Goal: Task Accomplishment & Management: Use online tool/utility

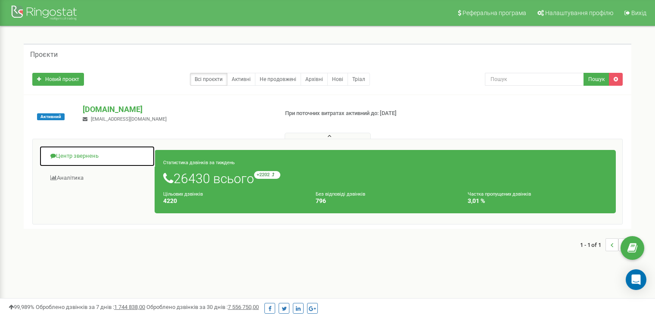
click at [88, 155] on link "Центр звернень" at bounding box center [97, 156] width 116 height 21
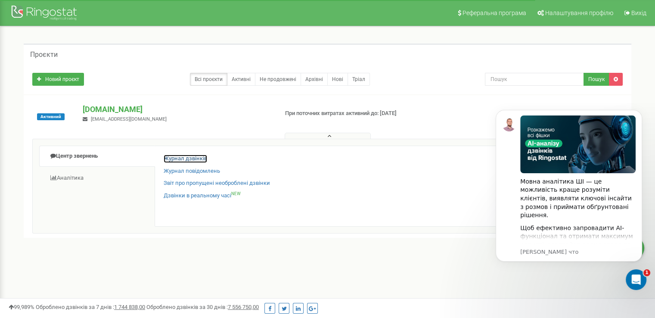
click at [187, 160] on link "Журнал дзвінків" at bounding box center [185, 159] width 43 height 8
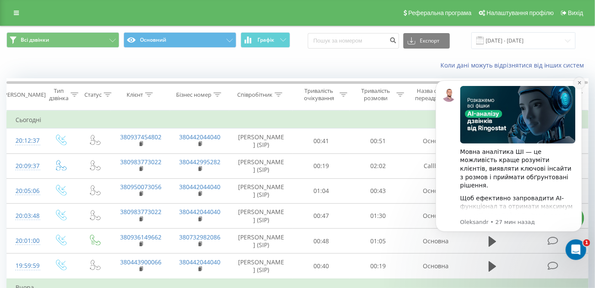
click at [578, 83] on icon "Dismiss notification" at bounding box center [579, 82] width 5 height 5
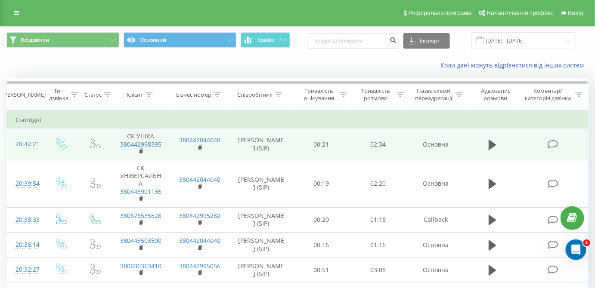
click at [548, 145] on td at bounding box center [554, 145] width 68 height 32
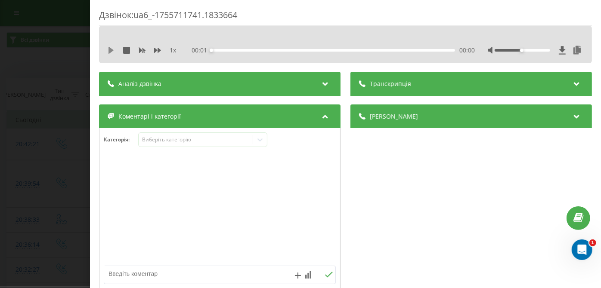
click at [109, 50] on icon at bounding box center [110, 50] width 5 height 7
click at [416, 52] on div "- 02:34 00:00 00:00" at bounding box center [332, 50] width 285 height 9
click at [418, 50] on div "00:01" at bounding box center [334, 50] width 244 height 3
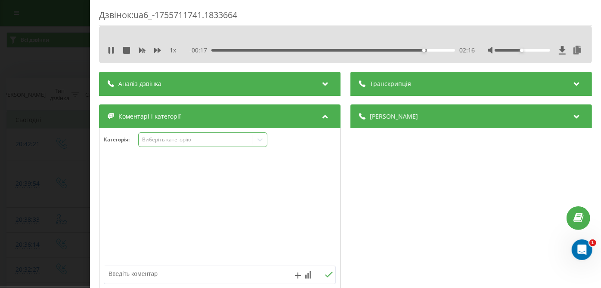
click at [237, 142] on div "Виберіть категорію" at bounding box center [196, 139] width 108 height 7
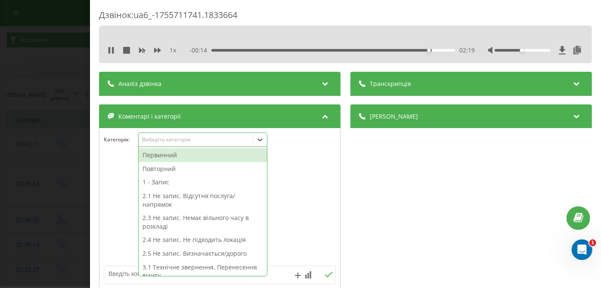
click at [177, 157] on div "Первинний" at bounding box center [203, 156] width 128 height 14
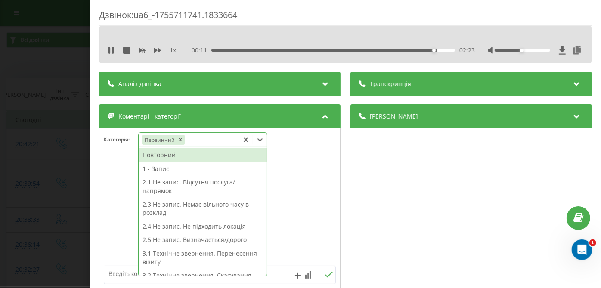
click at [156, 174] on div "1 - Запис" at bounding box center [203, 169] width 128 height 14
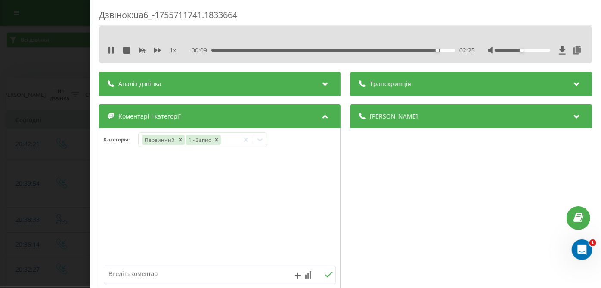
click at [59, 171] on div "Дзвінок : ua6_-1755711741.1833664 1 x - 00:09 02:25 02:25 Транскрипція Для AI-а…" at bounding box center [300, 144] width 601 height 288
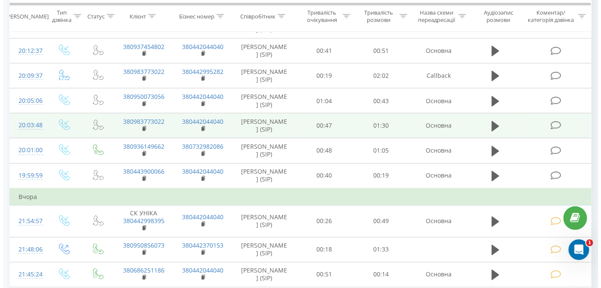
scroll to position [424, 0]
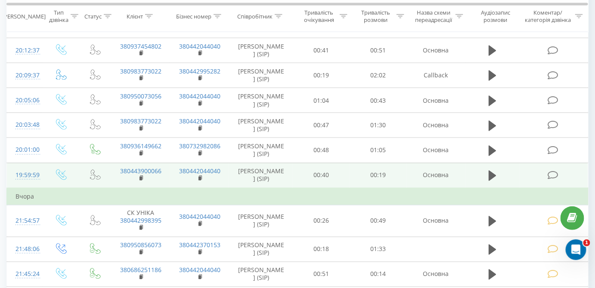
click at [551, 175] on icon at bounding box center [553, 175] width 11 height 9
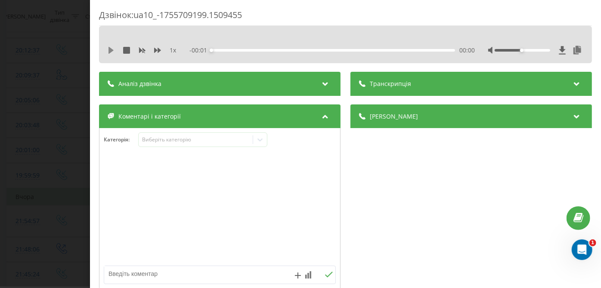
click at [109, 50] on icon at bounding box center [110, 50] width 5 height 7
click at [412, 50] on div "00:00" at bounding box center [334, 50] width 244 height 3
click at [316, 50] on div "00:08" at bounding box center [334, 50] width 244 height 3
click at [243, 51] on div "00:10" at bounding box center [334, 50] width 244 height 3
click at [189, 130] on div "Категорія : Виберіть категорію" at bounding box center [220, 209] width 242 height 163
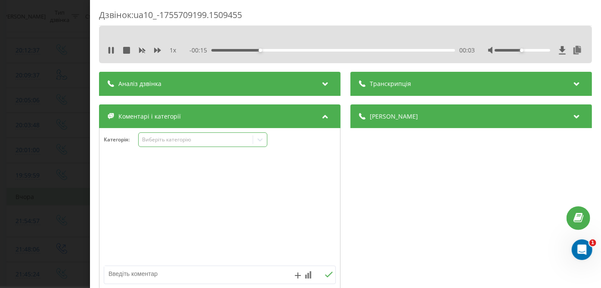
click at [186, 134] on div "Виберіть категорію" at bounding box center [202, 140] width 129 height 15
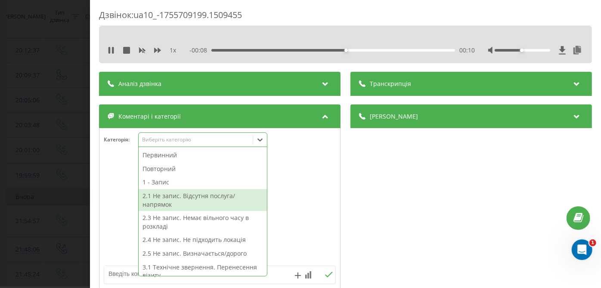
click at [170, 200] on div "2.1 Не запис. Відсутня послуга/напрямок" at bounding box center [203, 200] width 128 height 22
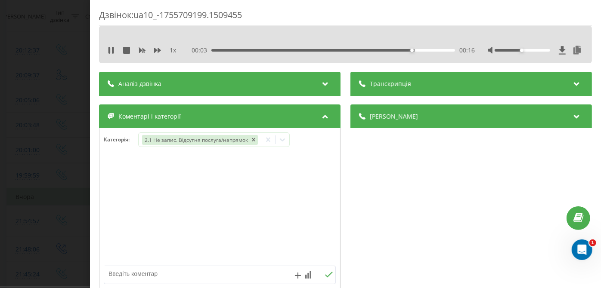
click at [60, 184] on div "Дзвінок : ua10_-1755709199.1509455 1 x - 00:03 00:16 00:16 Транскрипція Для AI-…" at bounding box center [300, 144] width 601 height 288
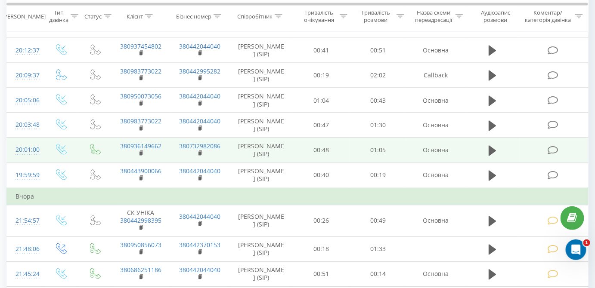
click at [552, 146] on icon at bounding box center [553, 150] width 11 height 9
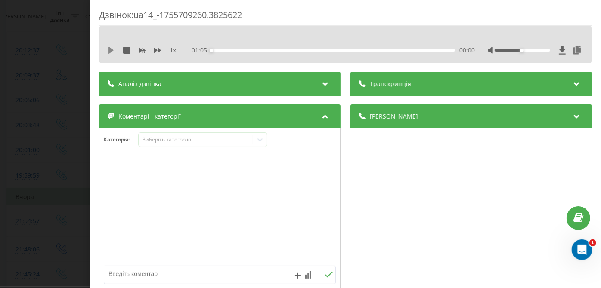
click at [111, 49] on icon at bounding box center [110, 50] width 5 height 7
click at [398, 50] on div "00:01" at bounding box center [334, 50] width 244 height 3
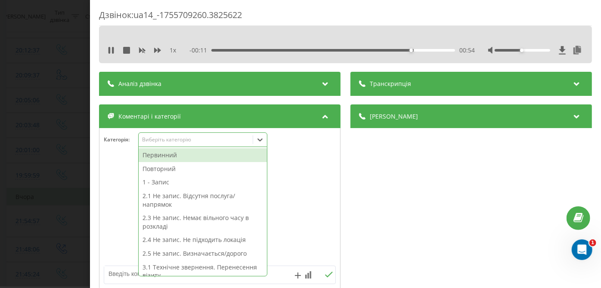
click at [215, 137] on div "Виберіть категорію" at bounding box center [196, 139] width 108 height 7
click at [167, 198] on div "2.1 Не запис. Відсутня послуга/напрямок" at bounding box center [203, 200] width 128 height 22
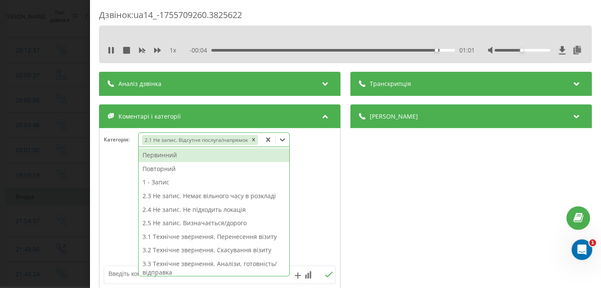
click at [31, 180] on div "Дзвінок : ua14_-1755709260.3825622 1 x - 00:04 01:01 01:01 Транскрипція Для AI-…" at bounding box center [300, 144] width 601 height 288
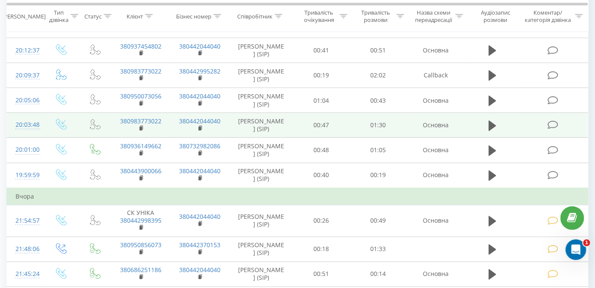
click at [553, 121] on icon at bounding box center [553, 125] width 11 height 9
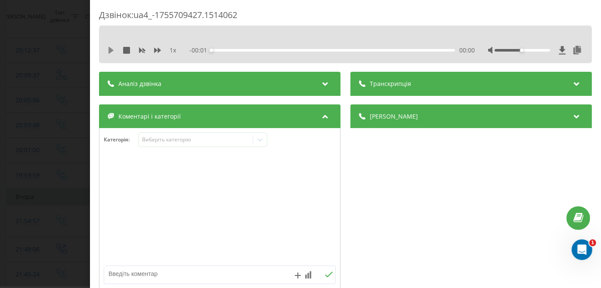
click at [108, 48] on icon at bounding box center [111, 50] width 7 height 7
click at [387, 49] on div "01:06" at bounding box center [334, 50] width 244 height 3
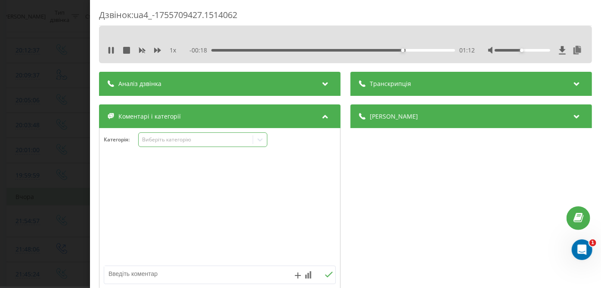
click at [194, 142] on div "Виберіть категорію" at bounding box center [196, 139] width 108 height 7
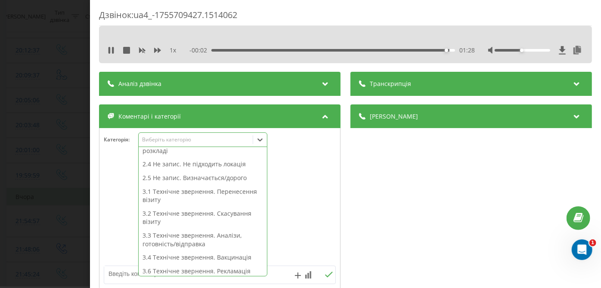
scroll to position [65, 0]
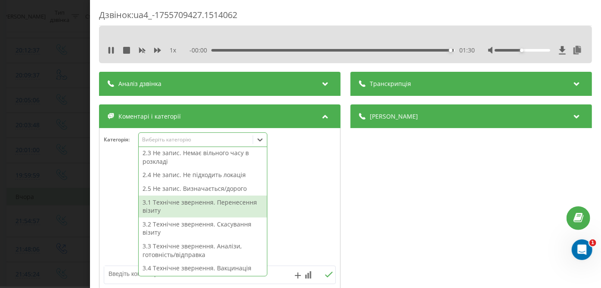
click at [170, 206] on div "3.1 Технічне звернення. Перенесення візиту" at bounding box center [203, 207] width 128 height 22
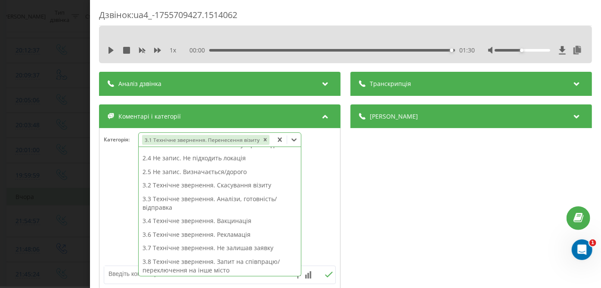
scroll to position [56, 0]
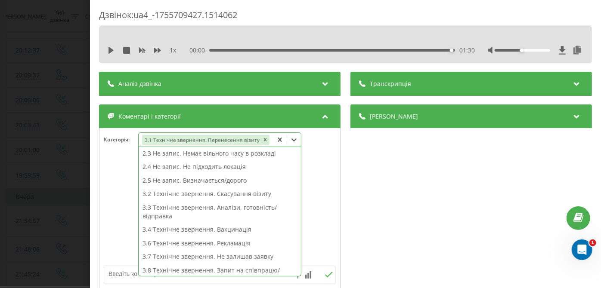
click at [59, 183] on div "Дзвінок : ua4_-1755709427.1514062 1 x 00:00 01:30 01:30 Транскрипція Для AI-ана…" at bounding box center [300, 144] width 601 height 288
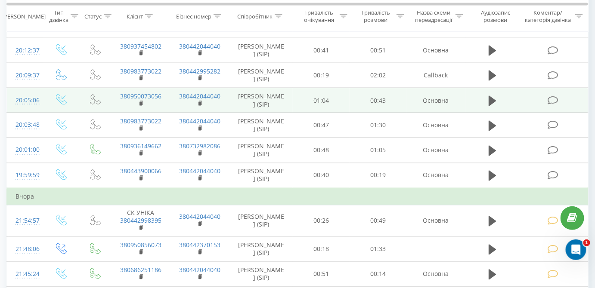
click at [557, 99] on icon at bounding box center [553, 100] width 11 height 9
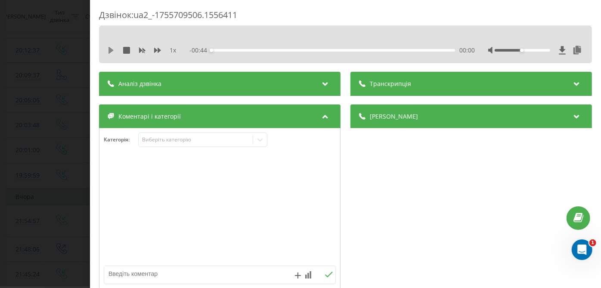
click at [110, 53] on icon at bounding box center [111, 50] width 7 height 7
click at [390, 49] on div "00:32" at bounding box center [334, 50] width 244 height 3
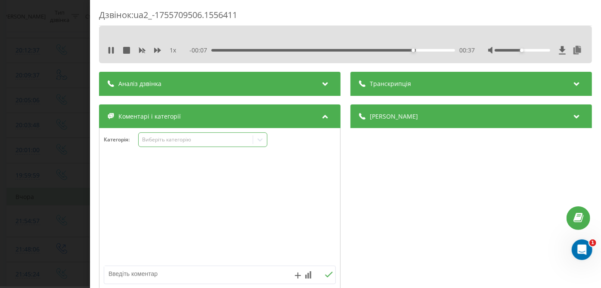
click at [174, 142] on div "Виберіть категорію" at bounding box center [196, 139] width 108 height 7
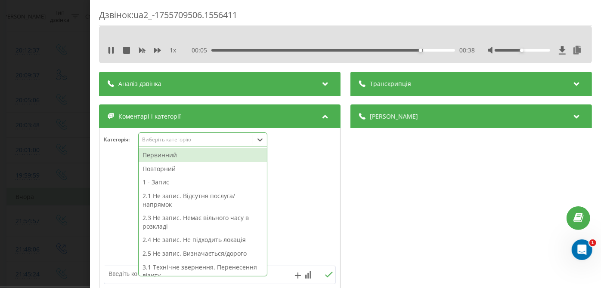
click at [155, 196] on div "2.1 Не запис. Відсутня послуга/напрямок" at bounding box center [203, 200] width 128 height 22
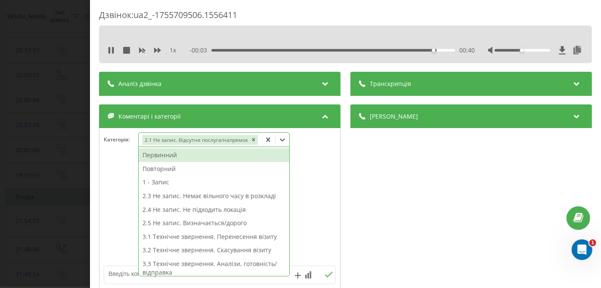
click at [65, 158] on div "Дзвінок : ua2_-1755709506.1556411 1 x - 00:03 00:40 00:40 Транскрипція Для AI-а…" at bounding box center [300, 144] width 601 height 288
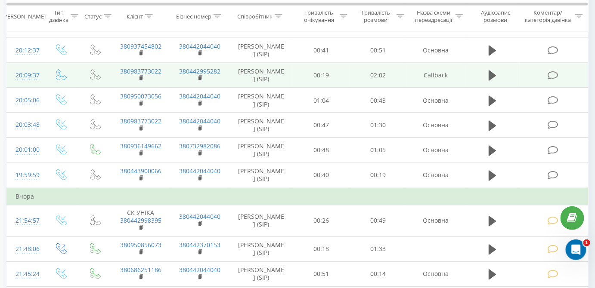
click at [554, 71] on icon at bounding box center [553, 75] width 11 height 9
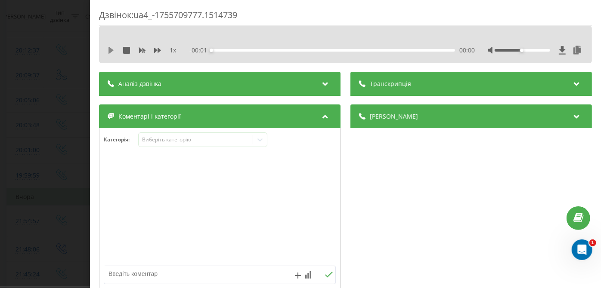
click at [110, 52] on icon at bounding box center [110, 50] width 5 height 7
click at [383, 51] on div "00:00" at bounding box center [334, 50] width 244 height 3
click at [403, 50] on div "01:33" at bounding box center [334, 50] width 244 height 3
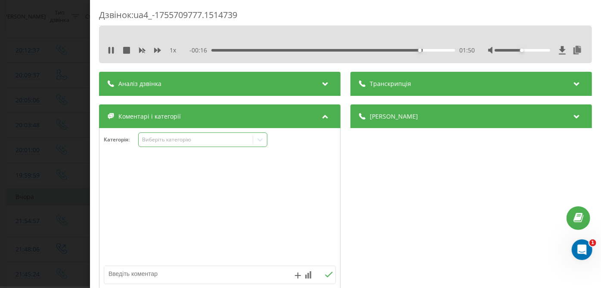
click at [231, 139] on div "Виберіть категорію" at bounding box center [196, 139] width 108 height 7
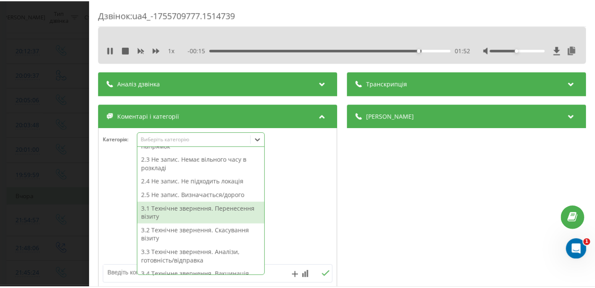
scroll to position [60, 0]
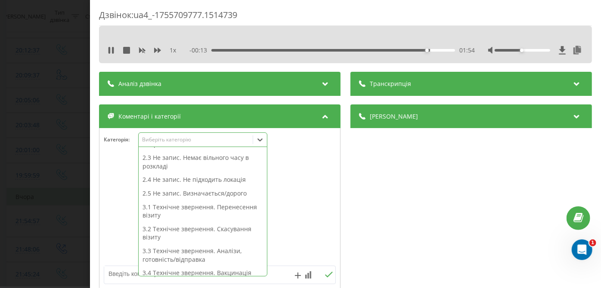
click at [194, 214] on div "3.1 Технічне звернення. Перенесення візиту" at bounding box center [203, 212] width 128 height 22
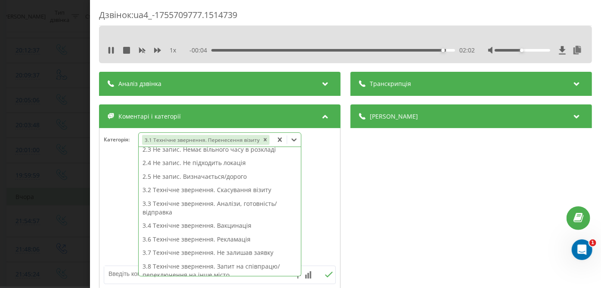
click at [65, 201] on div "Дзвінок : ua4_-1755709777.1514739 1 x - 00:04 02:02 02:02 Транскрипція Для AI-а…" at bounding box center [300, 144] width 601 height 288
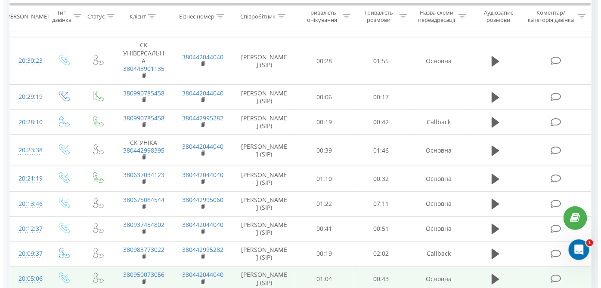
scroll to position [245, 0]
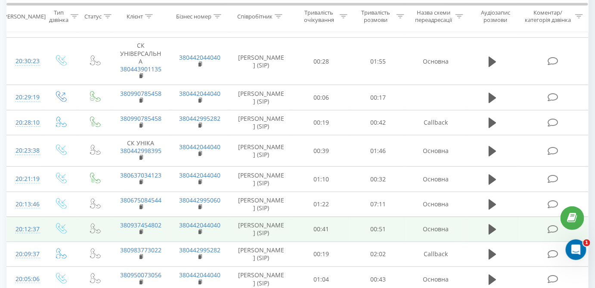
click at [552, 231] on icon at bounding box center [553, 229] width 11 height 9
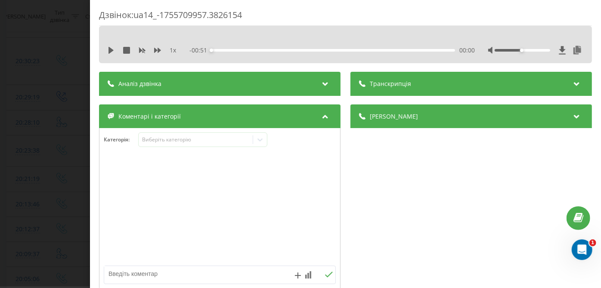
click at [105, 49] on div "1 x - 00:51 00:00 00:00" at bounding box center [345, 44] width 493 height 37
click at [111, 50] on icon at bounding box center [110, 50] width 5 height 7
click at [398, 52] on div "- 00:50 00:01 00:01" at bounding box center [332, 50] width 285 height 9
click at [403, 51] on div "00:02" at bounding box center [334, 50] width 244 height 3
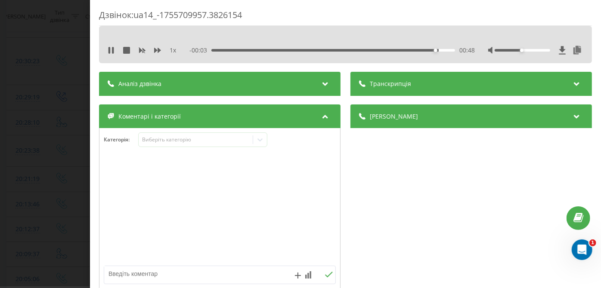
click at [228, 148] on div "Категорія : Виберіть категорію" at bounding box center [219, 146] width 241 height 26
click at [229, 146] on div "Виберіть категорію" at bounding box center [202, 140] width 129 height 15
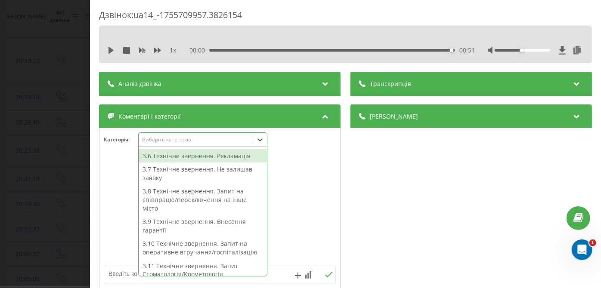
scroll to position [219, 0]
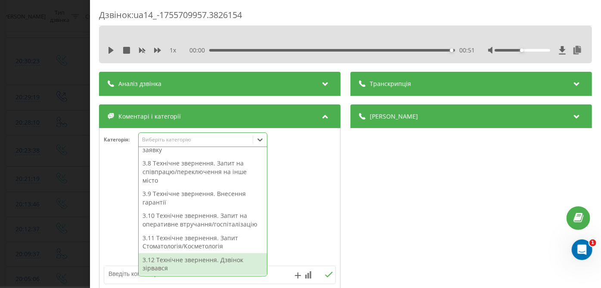
click at [115, 270] on textarea at bounding box center [196, 273] width 185 height 15
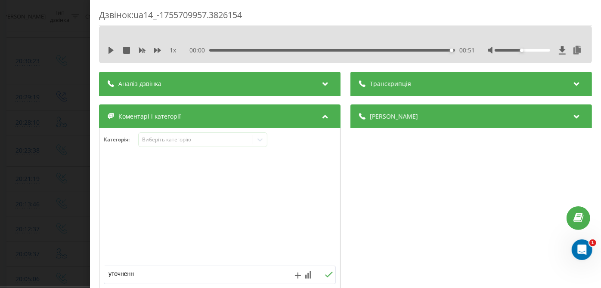
type textarea "уточнення"
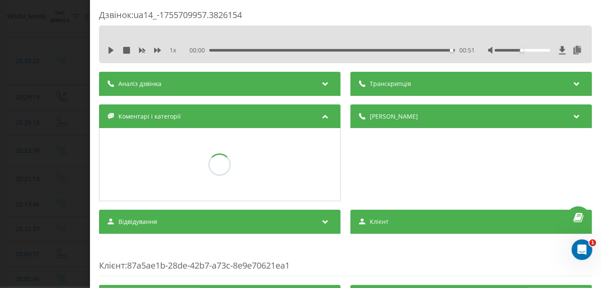
click at [38, 219] on div "Дзвінок : ua14_-1755709957.3826154 1 x 00:00 00:51 00:51 Транскрипція Для AI-ан…" at bounding box center [300, 144] width 601 height 288
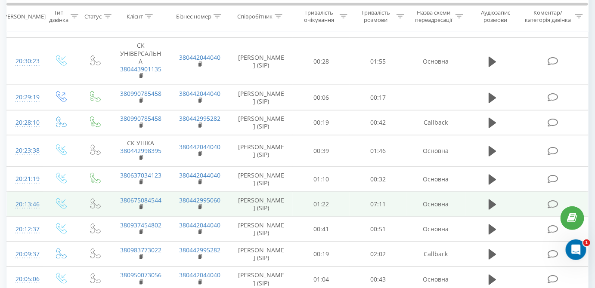
click at [549, 201] on icon at bounding box center [553, 204] width 11 height 9
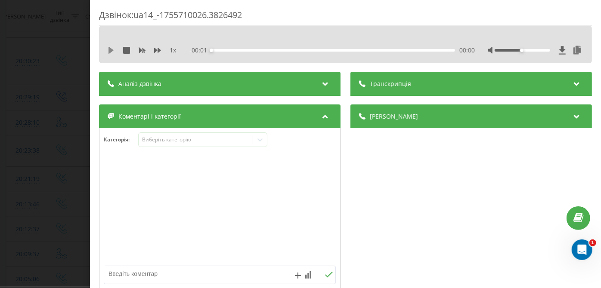
click at [109, 53] on icon at bounding box center [110, 50] width 5 height 7
click at [416, 50] on div "00:00" at bounding box center [334, 50] width 244 height 3
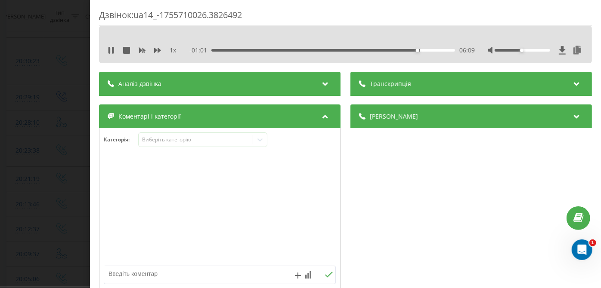
click at [431, 50] on div "06:09" at bounding box center [334, 50] width 244 height 3
click at [196, 142] on div "Виберіть категорію" at bounding box center [196, 139] width 108 height 7
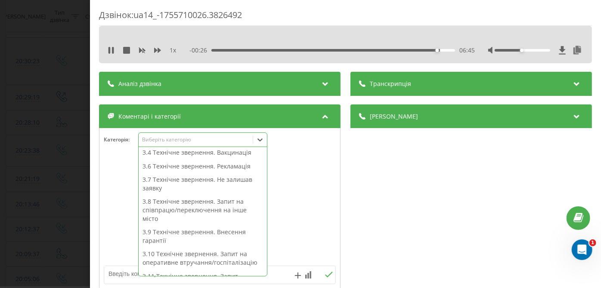
scroll to position [200, 0]
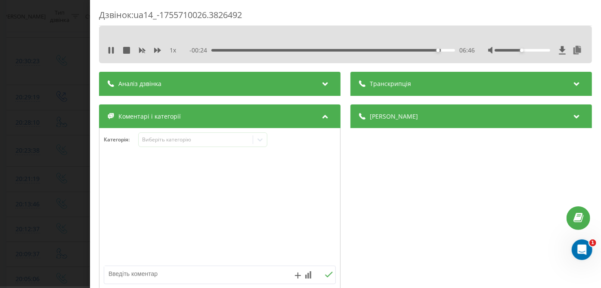
click at [121, 277] on textarea at bounding box center [196, 273] width 185 height 15
type textarea "Підготовка"
click at [66, 200] on div "Дзвінок : ua14_-1755710026.3826492 1 x - 00:13 06:58 06:58 Транскрипція Для AI-…" at bounding box center [300, 144] width 601 height 288
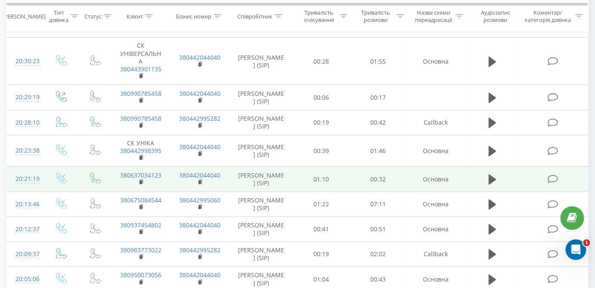
click at [555, 183] on td at bounding box center [554, 179] width 68 height 25
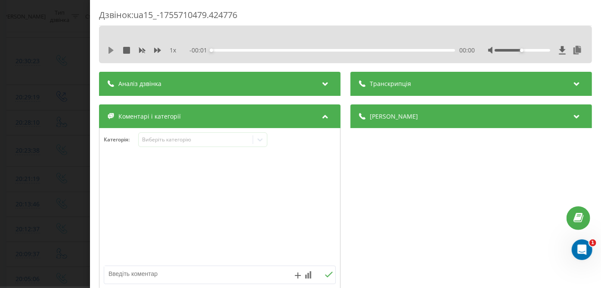
click at [111, 49] on icon at bounding box center [110, 50] width 5 height 7
click at [364, 48] on div "- 00:31 00:00 00:00" at bounding box center [332, 50] width 285 height 9
click at [364, 48] on div "- 00:31 00:01 00:01" at bounding box center [332, 50] width 285 height 9
click at [365, 48] on div "- 00:30 00:01 00:01" at bounding box center [332, 50] width 285 height 9
click at [365, 50] on div "00:20" at bounding box center [334, 50] width 244 height 3
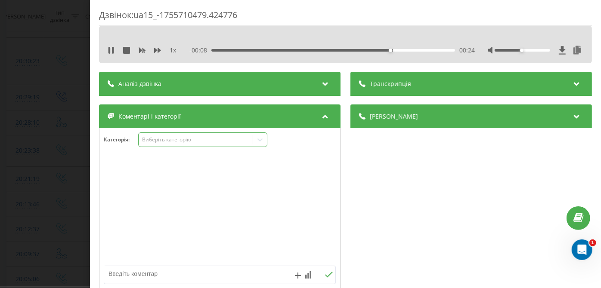
click at [213, 145] on div "Виберіть категорію" at bounding box center [202, 140] width 129 height 15
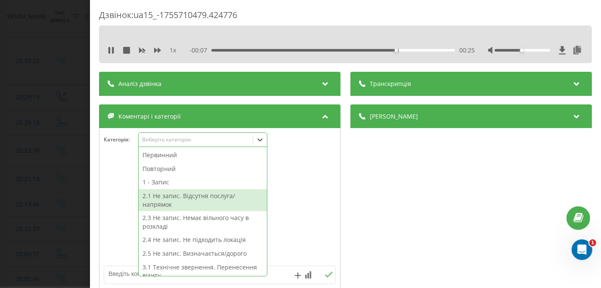
click at [176, 195] on div "2.1 Не запис. Відсутня послуга/напрямок" at bounding box center [203, 200] width 128 height 22
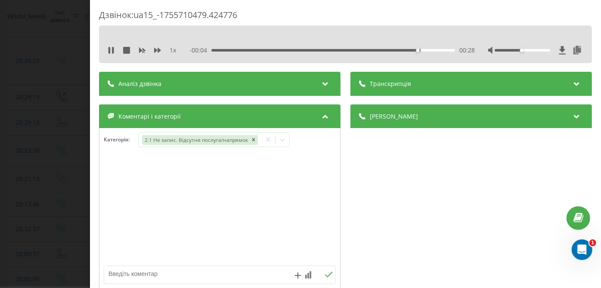
click at [26, 184] on div "Дзвінок : ua15_-1755710479.424776 1 x - 00:04 00:28 00:28 Транскрипція Для AI-а…" at bounding box center [300, 144] width 601 height 288
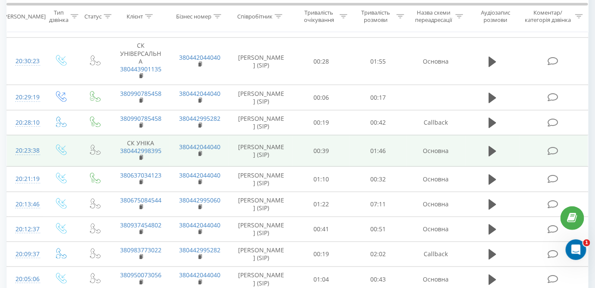
click at [554, 147] on icon at bounding box center [553, 151] width 11 height 9
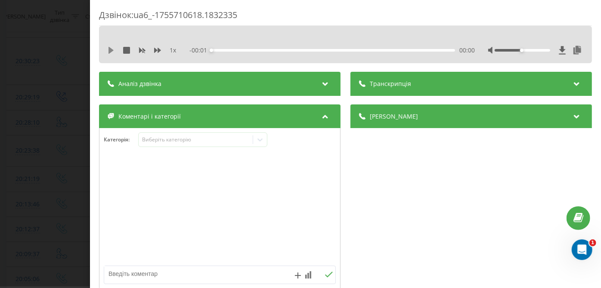
click at [111, 47] on icon at bounding box center [111, 50] width 7 height 7
click at [403, 50] on div "00:01" at bounding box center [334, 50] width 244 height 3
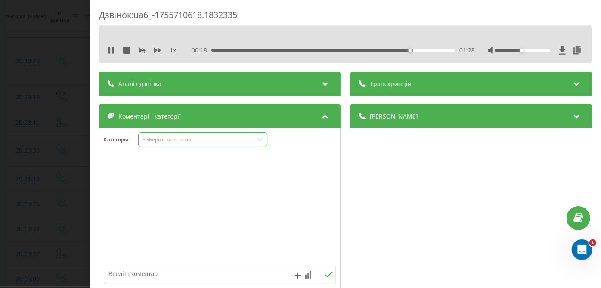
click at [249, 144] on div "Виберіть категорію" at bounding box center [196, 140] width 114 height 8
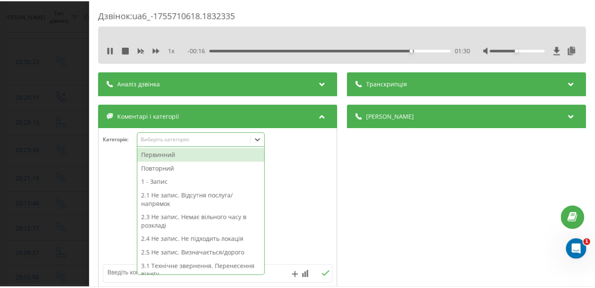
scroll to position [219, 0]
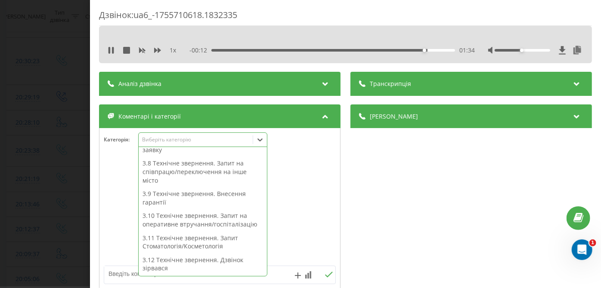
click at [126, 276] on textarea at bounding box center [196, 273] width 185 height 15
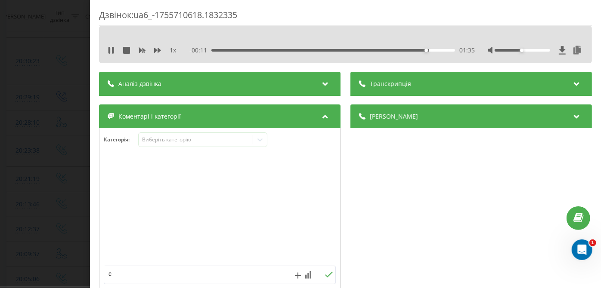
type textarea "ск"
click at [33, 180] on div "Дзвінок : ua6_-1755710618.1832335 1 x - 00:09 01:37 01:37 Транскрипція Для AI-а…" at bounding box center [300, 144] width 601 height 288
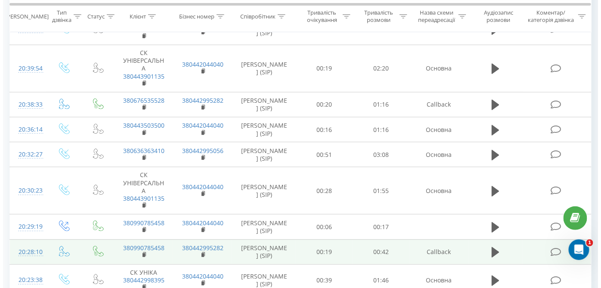
scroll to position [112, 0]
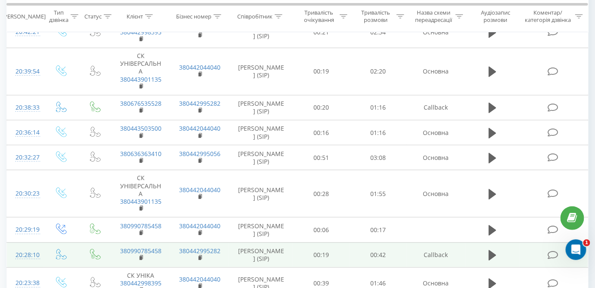
click at [550, 257] on icon at bounding box center [553, 255] width 11 height 9
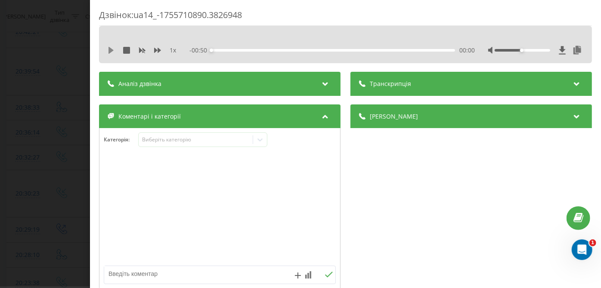
click at [110, 47] on icon at bounding box center [111, 50] width 7 height 7
click at [384, 50] on div "00:01" at bounding box center [334, 50] width 244 height 3
click at [112, 279] on textarea at bounding box center [196, 273] width 185 height 15
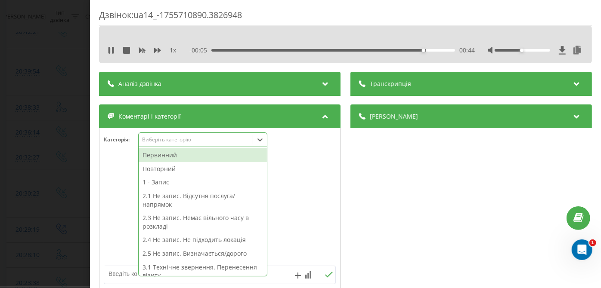
click at [185, 146] on div "Виберіть категорію" at bounding box center [202, 140] width 129 height 15
click at [181, 176] on div "1 - Запис" at bounding box center [203, 183] width 128 height 14
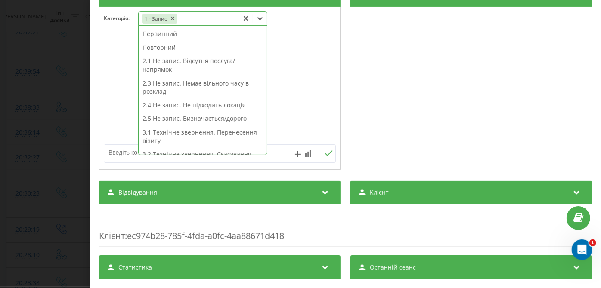
scroll to position [205, 0]
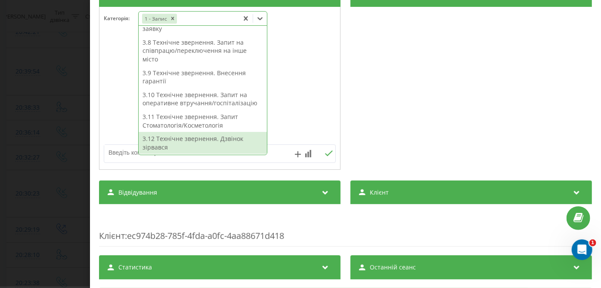
click at [177, 144] on div "3.12 Технічне звернення. Дзвінок зірвався" at bounding box center [203, 143] width 128 height 22
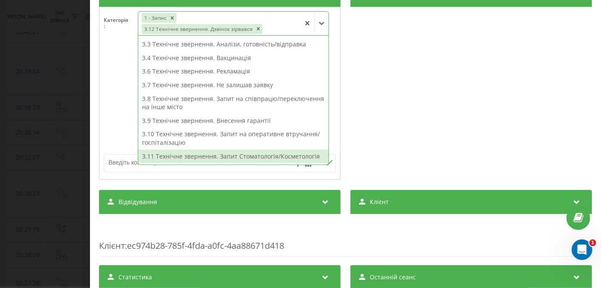
scroll to position [116, 0]
click at [24, 130] on div "Дзвінок : ua14_-1755710890.3826948 1 x 00:00 00:50 00:50 Транскрипція Для AI-ан…" at bounding box center [300, 144] width 601 height 288
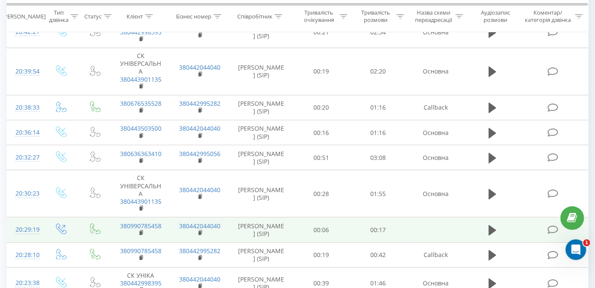
click at [552, 227] on icon at bounding box center [553, 230] width 11 height 9
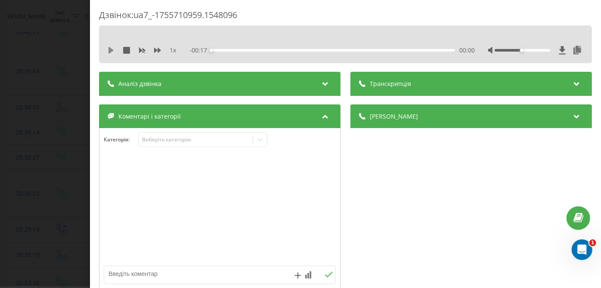
click at [108, 52] on icon at bounding box center [111, 50] width 7 height 7
click at [197, 146] on div "Виберіть категорію" at bounding box center [202, 140] width 129 height 15
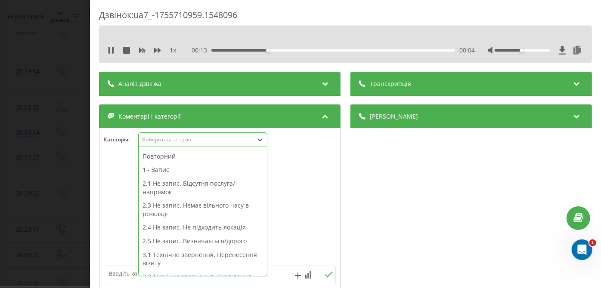
scroll to position [219, 0]
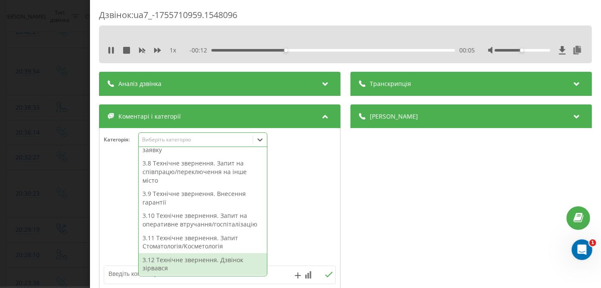
click at [198, 269] on div "3.12 Технічне звернення. Дзвінок зірвався" at bounding box center [203, 265] width 128 height 22
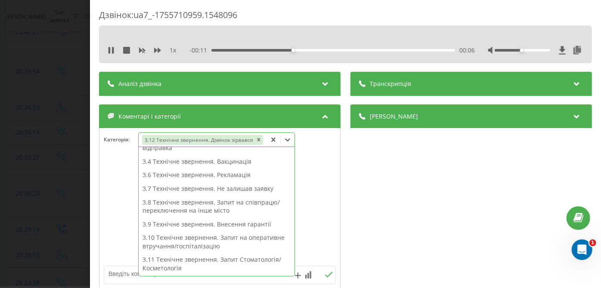
scroll to position [138, 0]
click at [21, 196] on div "Дзвінок : ua7_-1755710959.1548096 1 x - 00:11 00:06 00:06 Транскрипція Для AI-а…" at bounding box center [300, 144] width 601 height 288
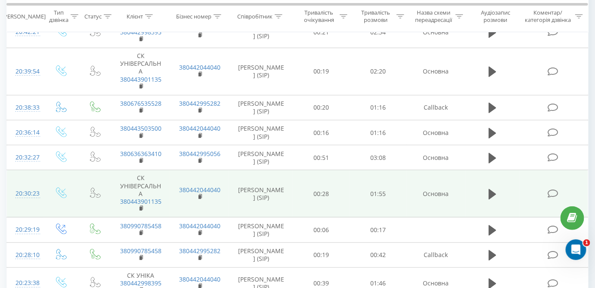
click at [558, 190] on icon at bounding box center [553, 193] width 11 height 9
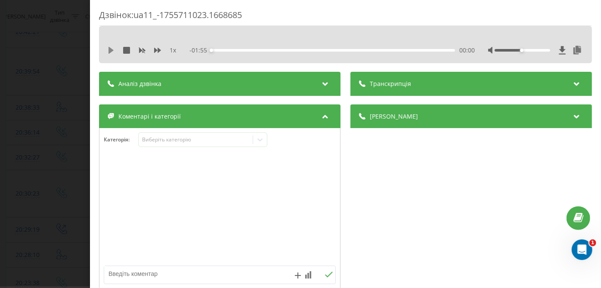
click at [108, 53] on icon at bounding box center [111, 50] width 7 height 7
click at [353, 48] on div "- 01:52 00:02 00:02" at bounding box center [332, 50] width 285 height 9
click at [353, 50] on div "00:03" at bounding box center [334, 50] width 244 height 3
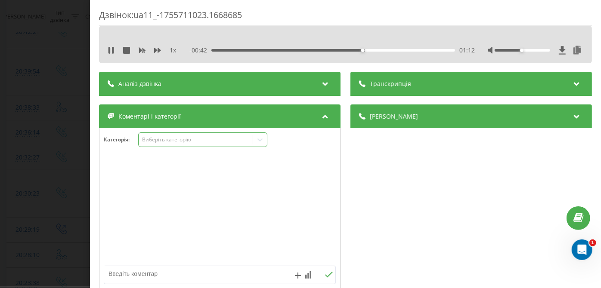
click at [176, 138] on div "Виберіть категорію" at bounding box center [196, 139] width 108 height 7
click at [390, 51] on div "01:26" at bounding box center [334, 50] width 244 height 3
click at [207, 151] on div "Категорія : Виберіть категорію" at bounding box center [219, 146] width 241 height 26
click at [207, 146] on div "Виберіть категорію" at bounding box center [202, 140] width 129 height 15
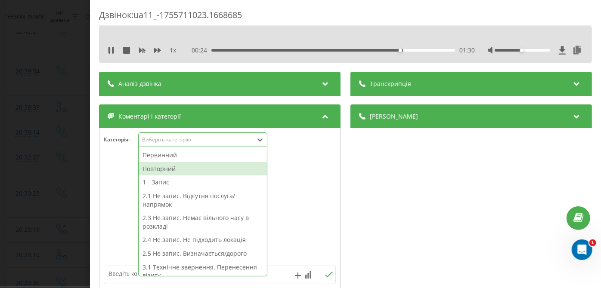
click at [167, 173] on div "Повторний" at bounding box center [203, 169] width 128 height 14
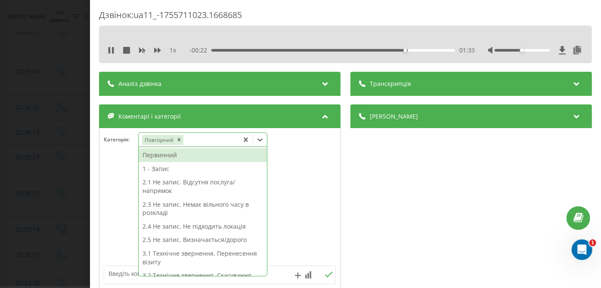
click at [161, 180] on div "2.1 Не запис. Відсутня послуга/напрямок" at bounding box center [203, 187] width 128 height 22
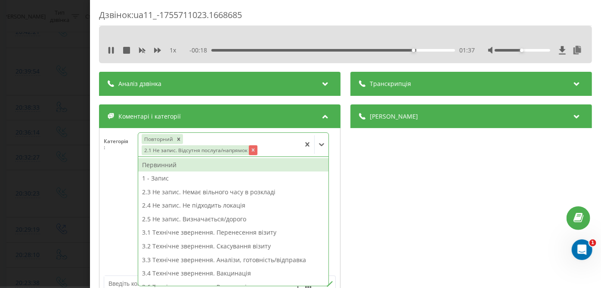
click at [251, 149] on icon "Remove 2.1 Не запис. Відсутня послуга/напрямок" at bounding box center [253, 150] width 6 height 6
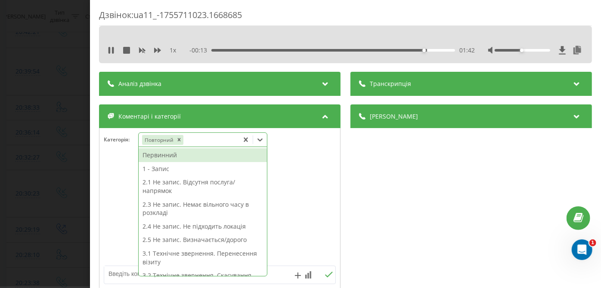
click at [149, 172] on div "1 - Запис" at bounding box center [203, 169] width 128 height 14
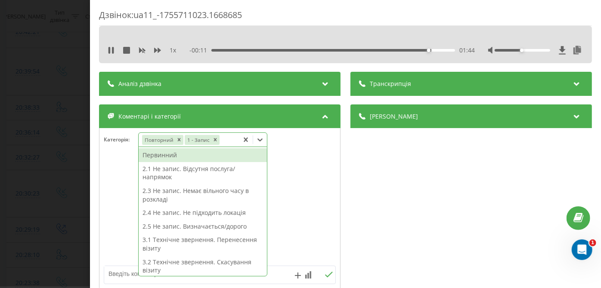
click at [33, 162] on div "Дзвінок : ua11_-1755711023.1668685 1 x - 00:11 01:44 01:44 Транскрипція Для AI-…" at bounding box center [300, 144] width 601 height 288
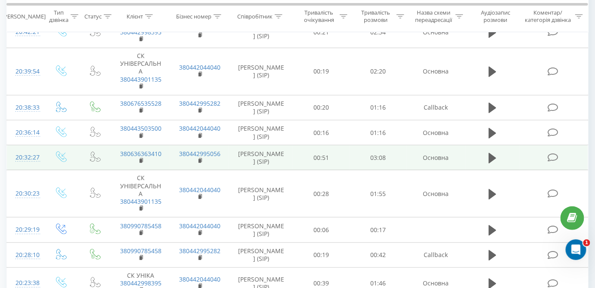
click at [555, 156] on icon at bounding box center [553, 157] width 11 height 9
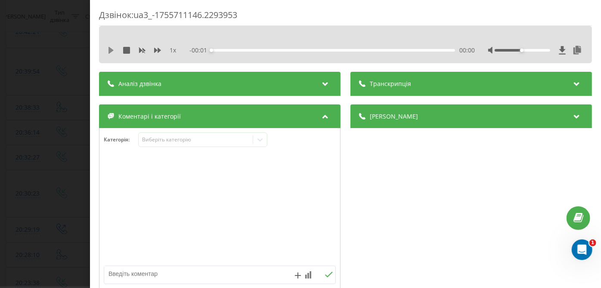
click at [108, 50] on icon at bounding box center [111, 50] width 7 height 7
click at [231, 145] on div "Виберіть категорію" at bounding box center [202, 140] width 129 height 15
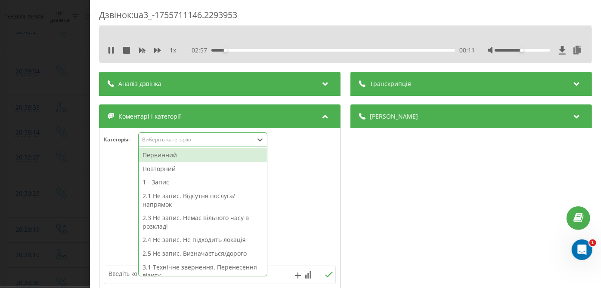
click at [198, 167] on div "Повторний" at bounding box center [203, 169] width 128 height 14
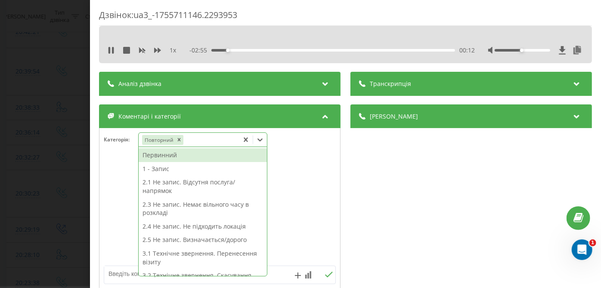
click at [165, 169] on div "1 - Запис" at bounding box center [203, 169] width 128 height 14
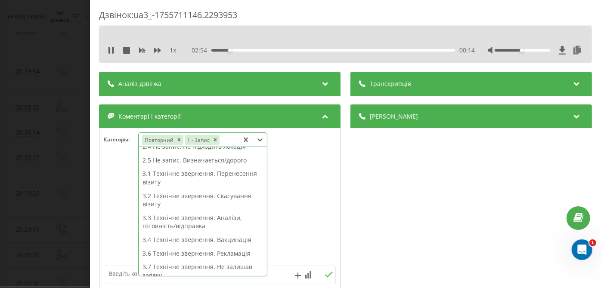
scroll to position [74, 0]
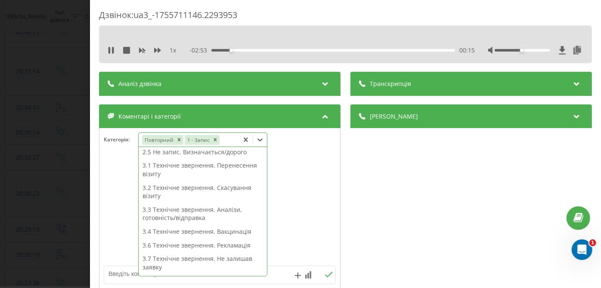
click at [209, 163] on div "3.1 Технічне звернення. Перенесення візиту" at bounding box center [203, 170] width 128 height 22
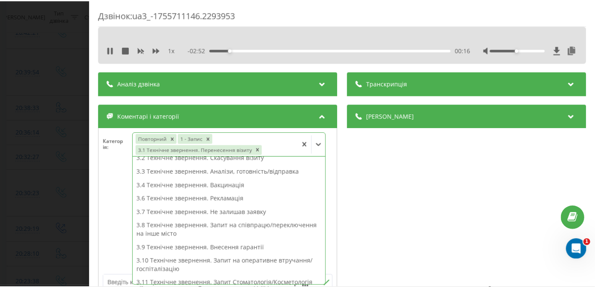
scroll to position [58, 0]
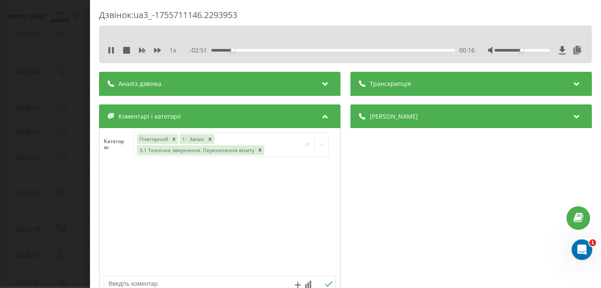
click at [48, 149] on div "Дзвінок : ua3_-1755711146.2293953 1 x - 02:51 00:16 00:16 Транскрипція Для AI-а…" at bounding box center [300, 144] width 601 height 288
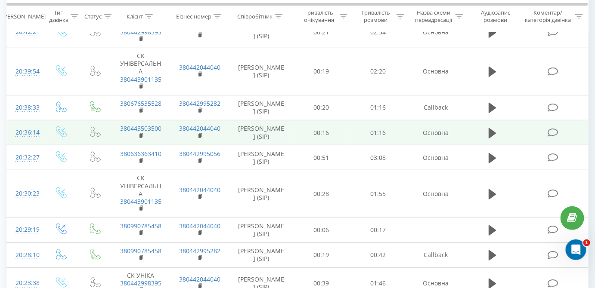
click at [555, 137] on td at bounding box center [554, 133] width 68 height 25
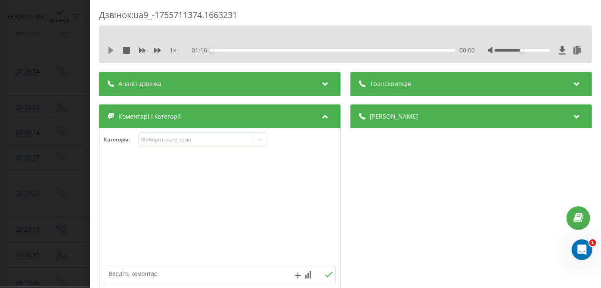
click at [109, 50] on icon at bounding box center [110, 50] width 5 height 7
click at [401, 52] on div "- 01:15 00:01 00:01" at bounding box center [332, 50] width 285 height 9
click at [402, 51] on div "01:00" at bounding box center [334, 50] width 244 height 3
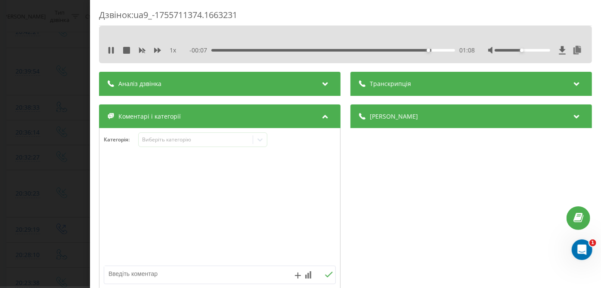
click at [186, 147] on div "Категорія : Виберіть категорію" at bounding box center [219, 146] width 241 height 26
click at [201, 142] on div "Виберіть категорію" at bounding box center [196, 139] width 108 height 7
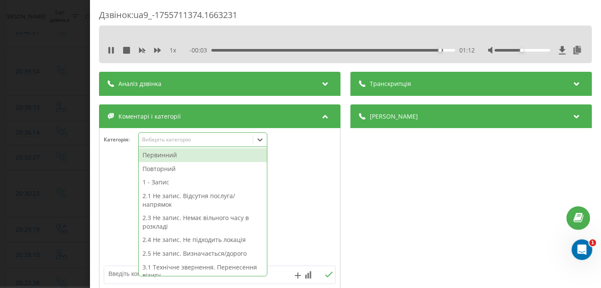
click at [184, 251] on div "2.5 Не запис. Визначається/дорого" at bounding box center [203, 254] width 128 height 14
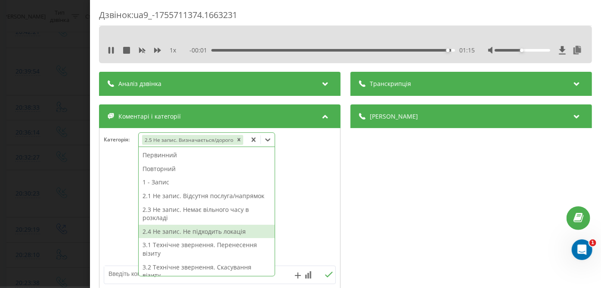
click at [0, 189] on div "Дзвінок : ua9_-1755711374.1663231 1 x - 00:01 01:15 01:15 Транскрипція Для AI-а…" at bounding box center [300, 144] width 601 height 288
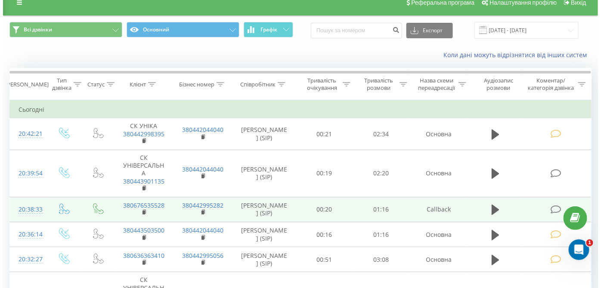
scroll to position [9, 0]
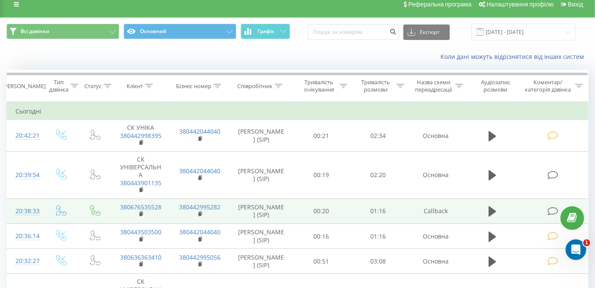
click at [554, 212] on icon at bounding box center [553, 211] width 11 height 9
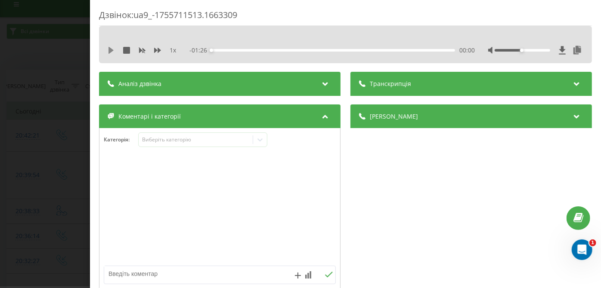
click at [108, 48] on icon at bounding box center [111, 50] width 7 height 7
click at [369, 50] on div "00:03" at bounding box center [334, 50] width 244 height 3
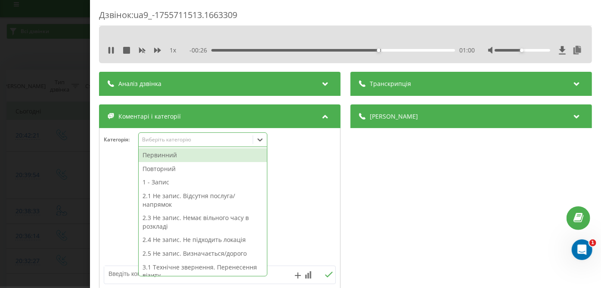
click at [218, 136] on div "Виберіть категорію" at bounding box center [196, 140] width 114 height 8
click at [159, 181] on div "1 - Запис" at bounding box center [203, 183] width 128 height 14
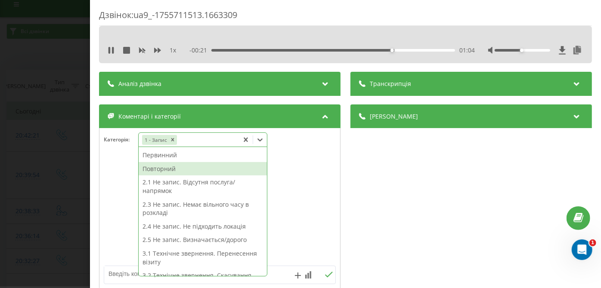
click at [161, 168] on div "Повторний" at bounding box center [203, 169] width 128 height 14
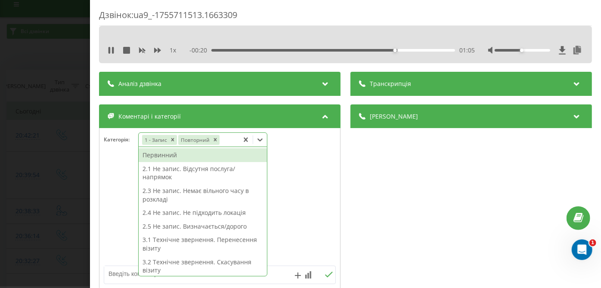
click at [60, 163] on div "Дзвінок : ua9_-1755711513.1663309 1 x - 00:20 01:05 01:05 Транскрипція Для AI-а…" at bounding box center [300, 144] width 601 height 288
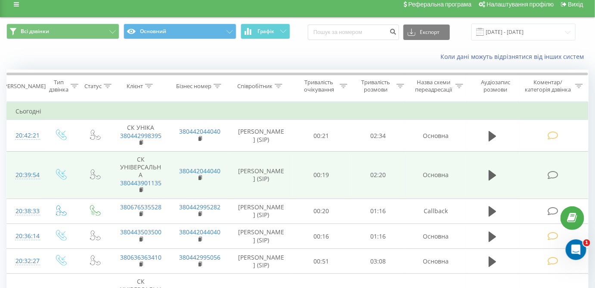
click at [556, 173] on icon at bounding box center [553, 175] width 11 height 9
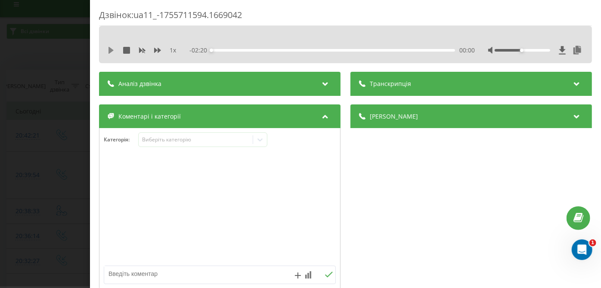
click at [112, 51] on icon at bounding box center [110, 50] width 5 height 7
click at [375, 49] on div "00:00" at bounding box center [334, 50] width 244 height 3
click at [408, 50] on div "01:37" at bounding box center [334, 50] width 244 height 3
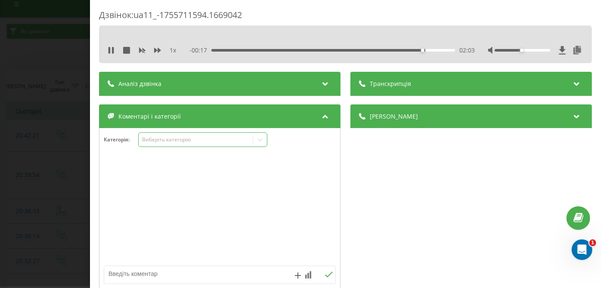
click at [171, 145] on div "Виберіть категорію" at bounding box center [202, 140] width 129 height 15
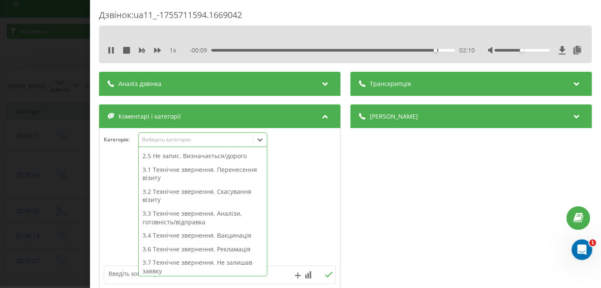
scroll to position [95, 0]
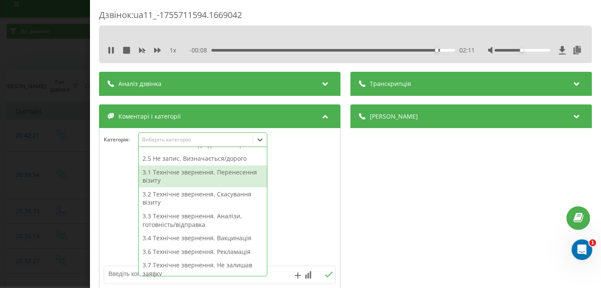
click at [185, 179] on div "3.1 Технічне звернення. Перенесення візиту" at bounding box center [203, 177] width 128 height 22
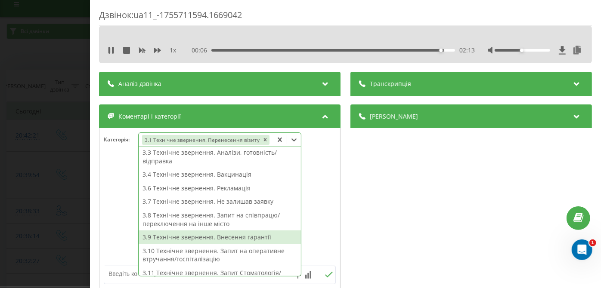
scroll to position [138, 0]
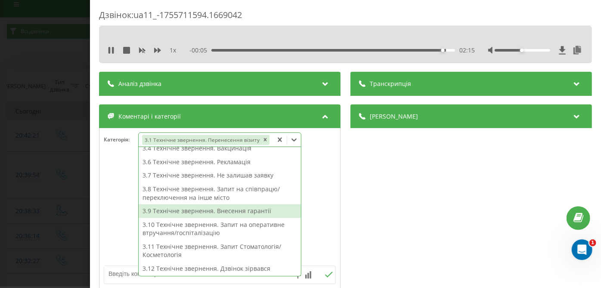
click at [198, 209] on div "3.9 Технічне звернення. Внесення гарантії" at bounding box center [220, 211] width 162 height 14
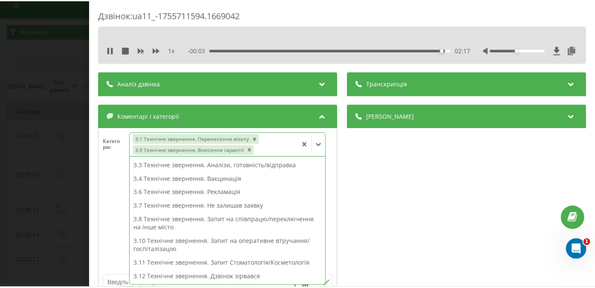
scroll to position [108, 0]
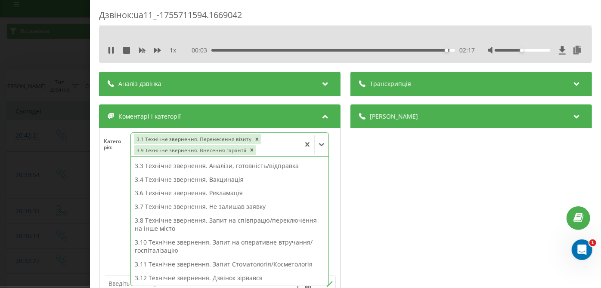
click at [28, 107] on div "Дзвінок : ua11_-1755711594.1669042 1 x - 00:03 02:17 02:17 Транскрипція Для AI-…" at bounding box center [300, 144] width 601 height 288
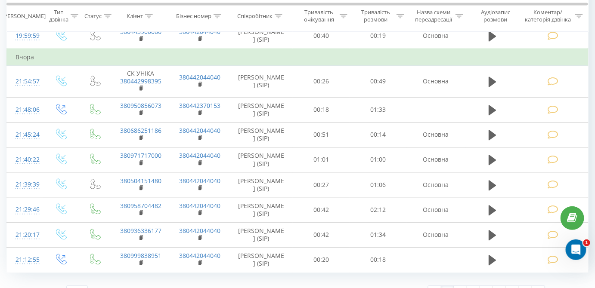
scroll to position [576, 0]
